Goal: Register for event/course

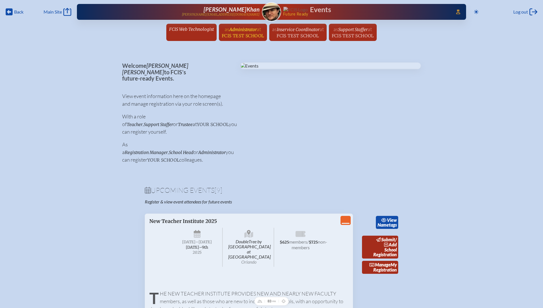
click at [236, 33] on span "FCIS Test School" at bounding box center [243, 35] width 42 height 5
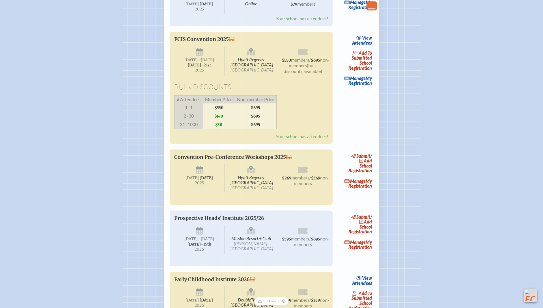
scroll to position [408, 0]
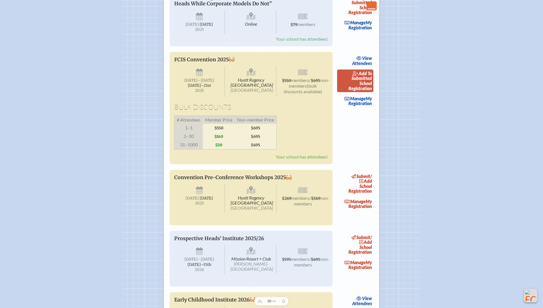
click at [364, 92] on link "add to submitted School Registration" at bounding box center [355, 81] width 36 height 23
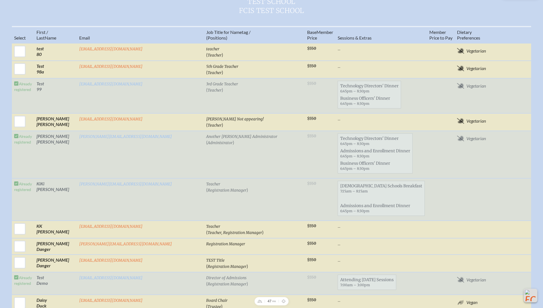
scroll to position [224, 0]
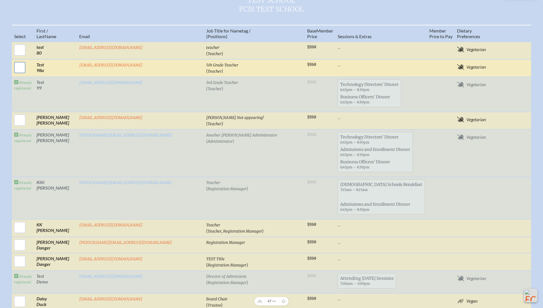
click at [27, 75] on input "checkbox" at bounding box center [20, 68] width 14 height 14
checkbox input "true"
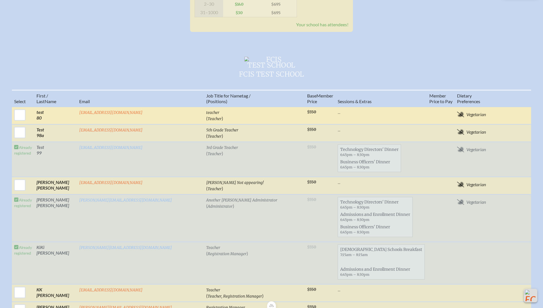
scroll to position [160, 0]
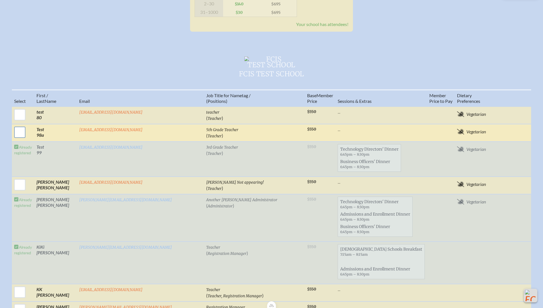
click at [27, 139] on input "checkbox" at bounding box center [20, 132] width 14 height 14
checkbox input "true"
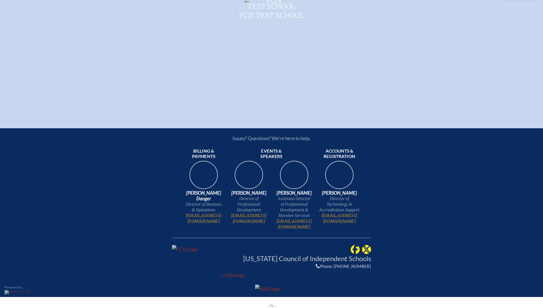
scroll to position [221, 0]
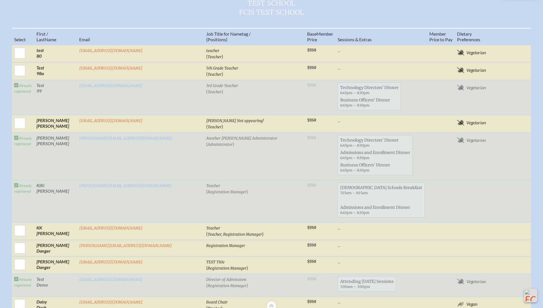
click at [27, 78] on input "checkbox" at bounding box center [20, 71] width 14 height 14
checkbox input "true"
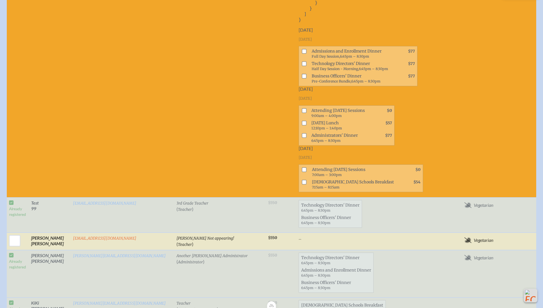
scroll to position [1027, 0]
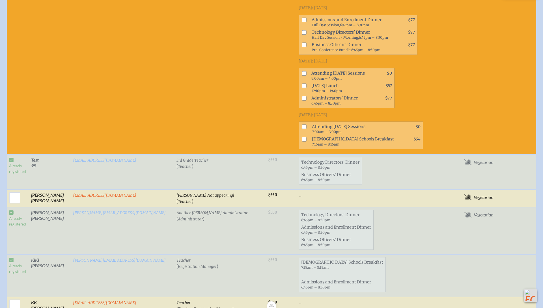
click at [324, 10] on span "[DATE]: [DATE]" at bounding box center [313, 7] width 29 height 5
click at [324, 10] on span "2025-11-19: Tuesday, November 18th, 2025" at bounding box center [313, 7] width 29 height 5
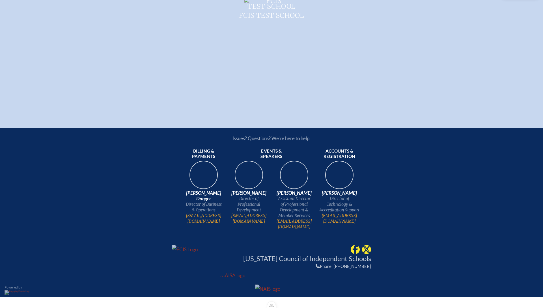
scroll to position [221, 0]
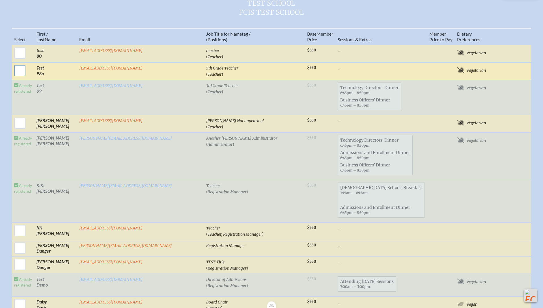
click at [27, 78] on input "checkbox" at bounding box center [20, 71] width 14 height 14
checkbox input "true"
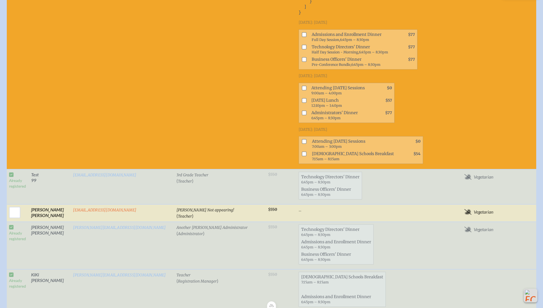
scroll to position [965, 0]
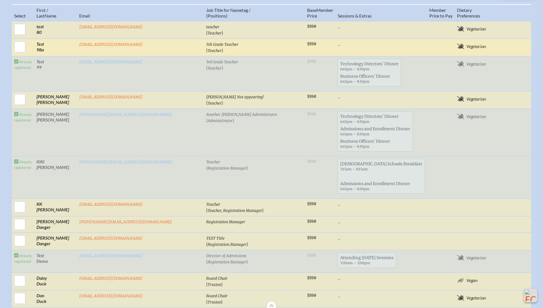
scroll to position [241, 0]
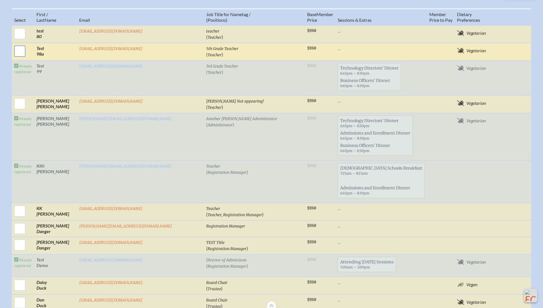
click at [27, 58] on input "checkbox" at bounding box center [20, 51] width 14 height 14
checkbox input "true"
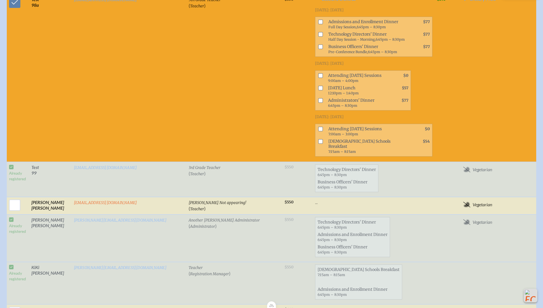
scroll to position [302, 0]
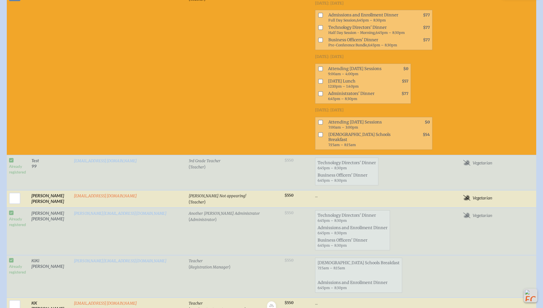
click at [333, 6] on span "2025-11-19: Tuesday, November 18th, 2025" at bounding box center [329, 3] width 29 height 5
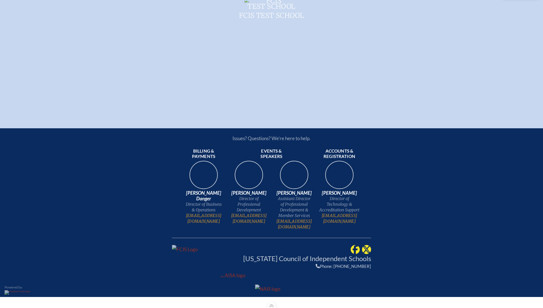
scroll to position [221, 0]
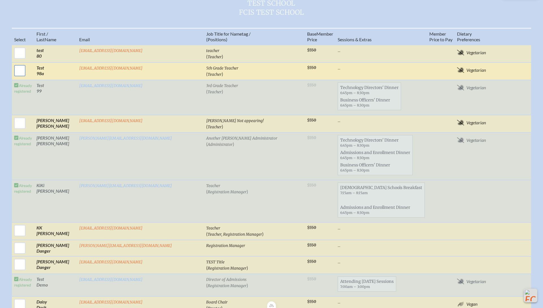
click at [27, 78] on input "checkbox" at bounding box center [20, 71] width 14 height 14
checkbox input "true"
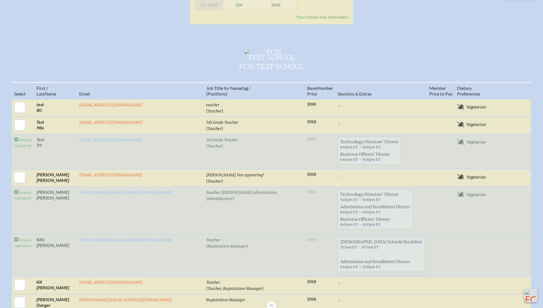
scroll to position [178, 0]
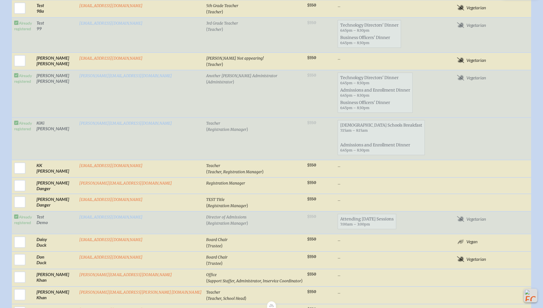
scroll to position [271, 0]
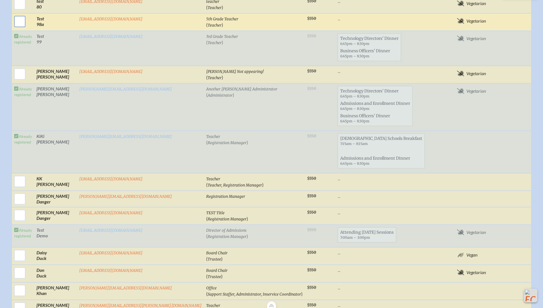
click at [27, 29] on input "checkbox" at bounding box center [20, 21] width 14 height 14
checkbox input "true"
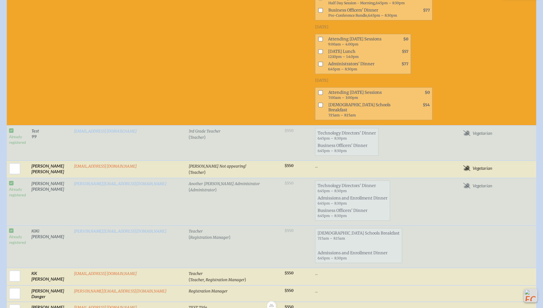
scroll to position [364, 0]
